Goal: Transaction & Acquisition: Purchase product/service

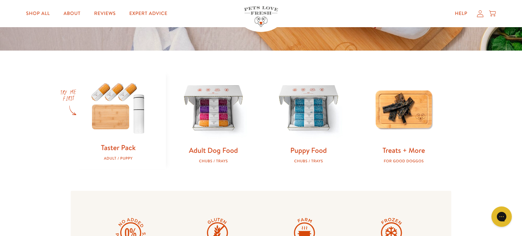
scroll to position [175, 0]
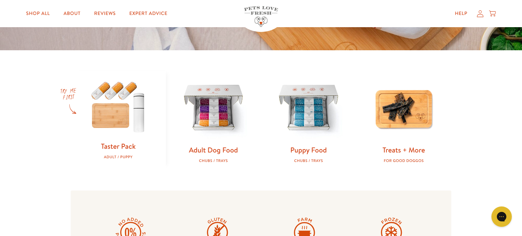
click at [115, 121] on img at bounding box center [118, 106] width 73 height 70
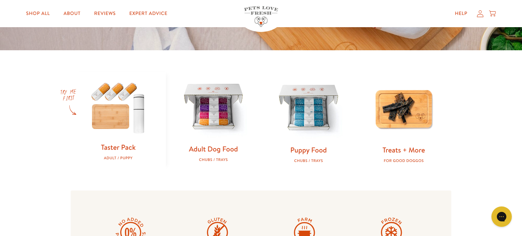
click at [217, 106] on img at bounding box center [213, 107] width 73 height 73
